Goal: Information Seeking & Learning: Learn about a topic

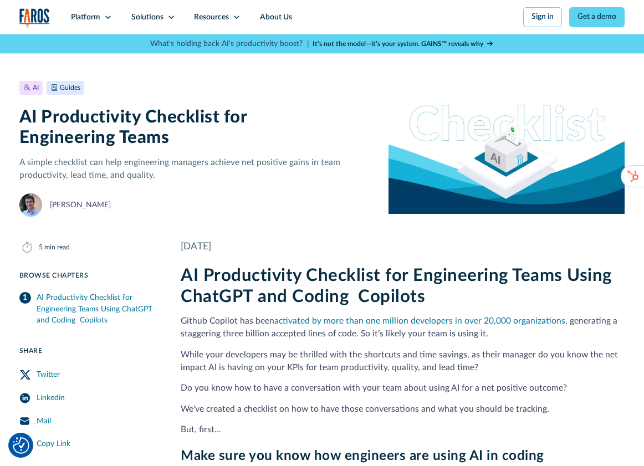
click at [36, 19] on img "home" at bounding box center [34, 18] width 30 height 20
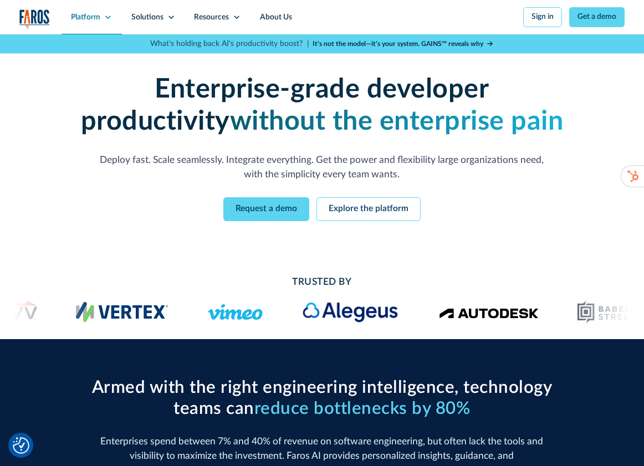
click at [107, 18] on icon at bounding box center [108, 17] width 8 height 8
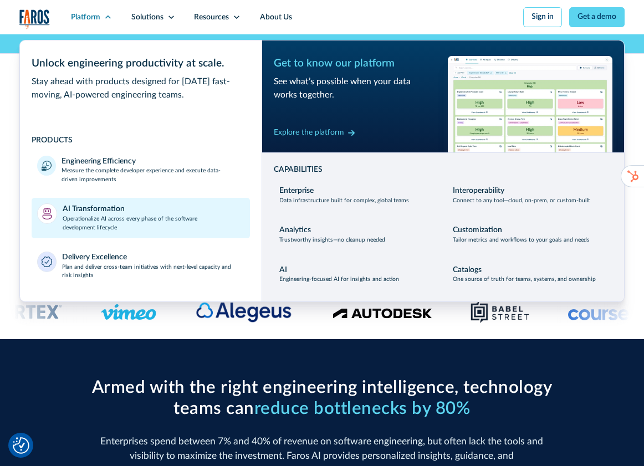
click at [126, 219] on p "Operationalize AI across every phase of the software development lifecycle" at bounding box center [154, 223] width 182 height 17
